Goal: Book appointment/travel/reservation

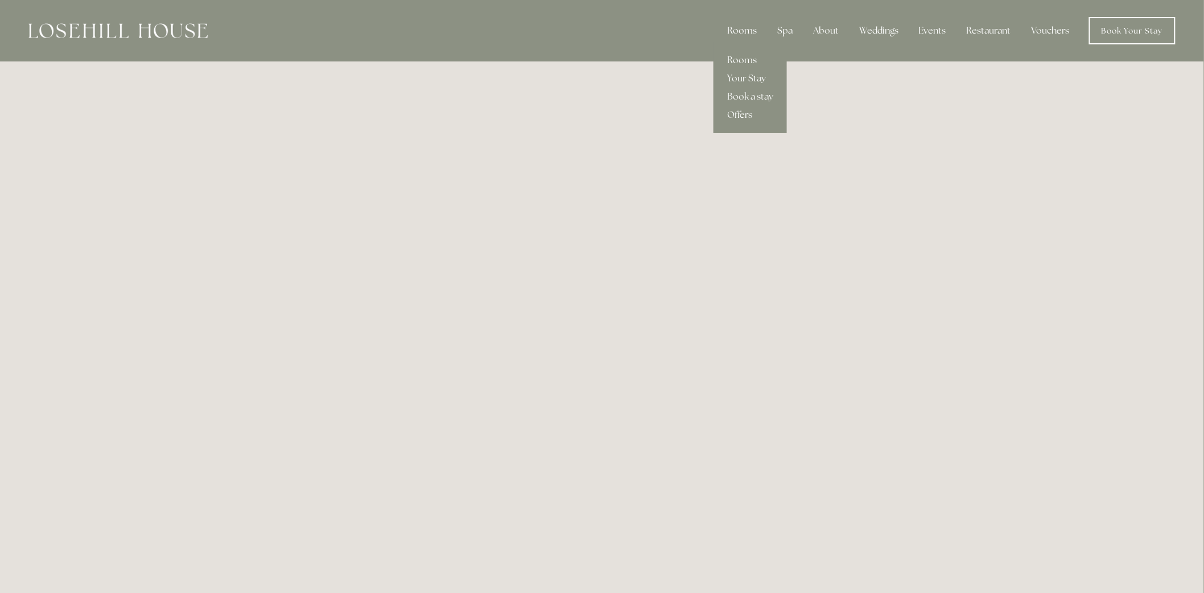
click at [746, 24] on div "Rooms" at bounding box center [742, 30] width 48 height 23
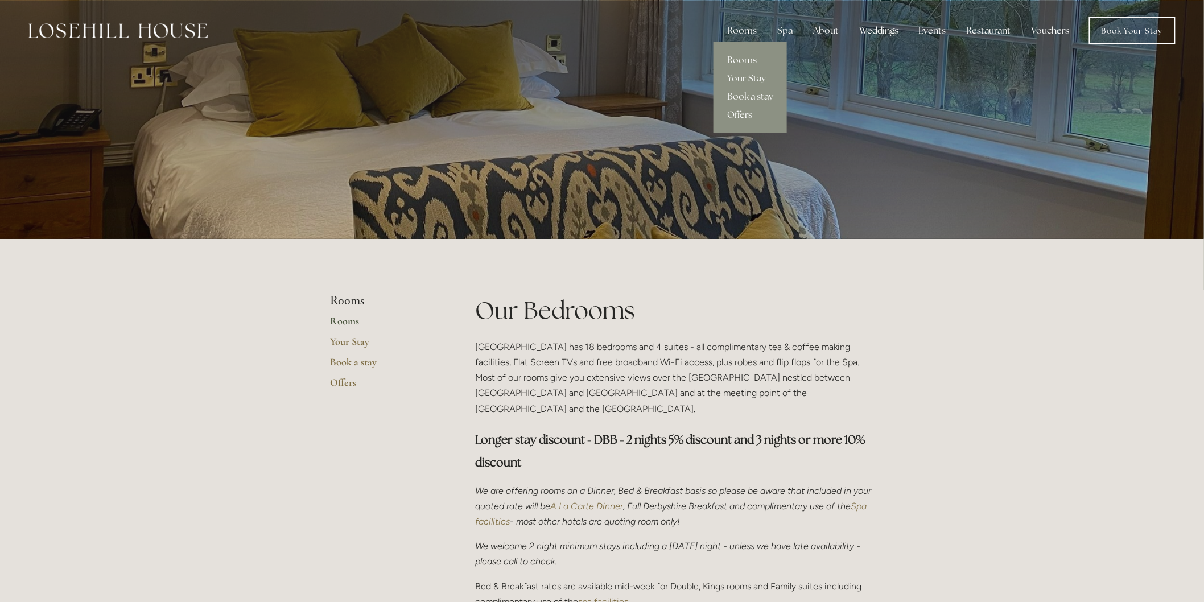
click at [751, 93] on link "Book a stay" at bounding box center [749, 97] width 73 height 18
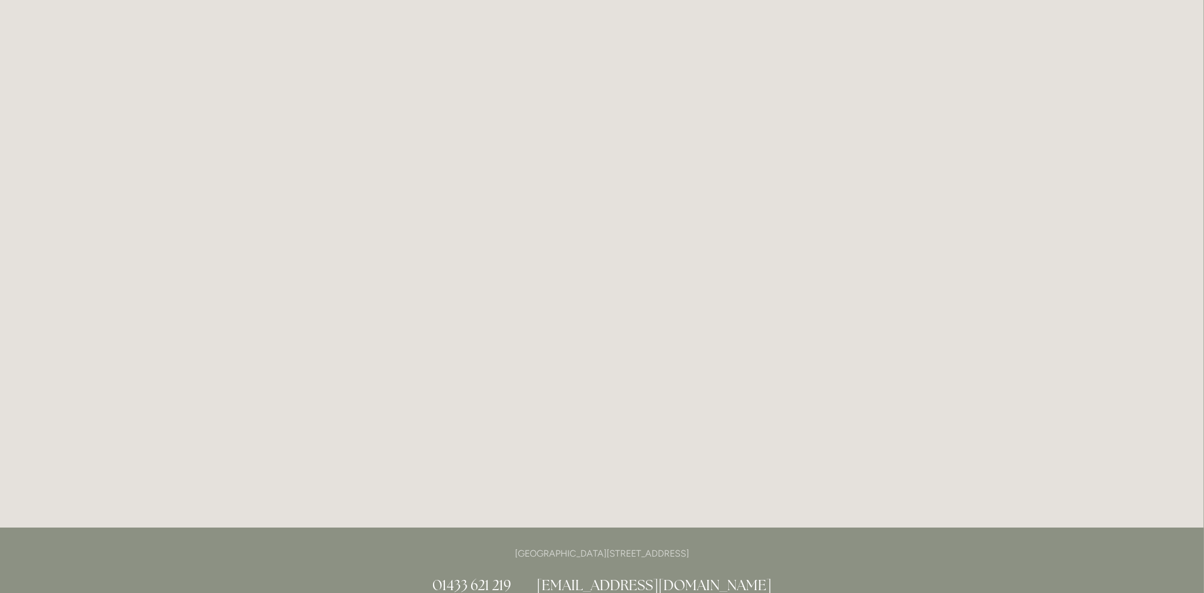
scroll to position [3094, 0]
